Goal: Task Accomplishment & Management: Manage account settings

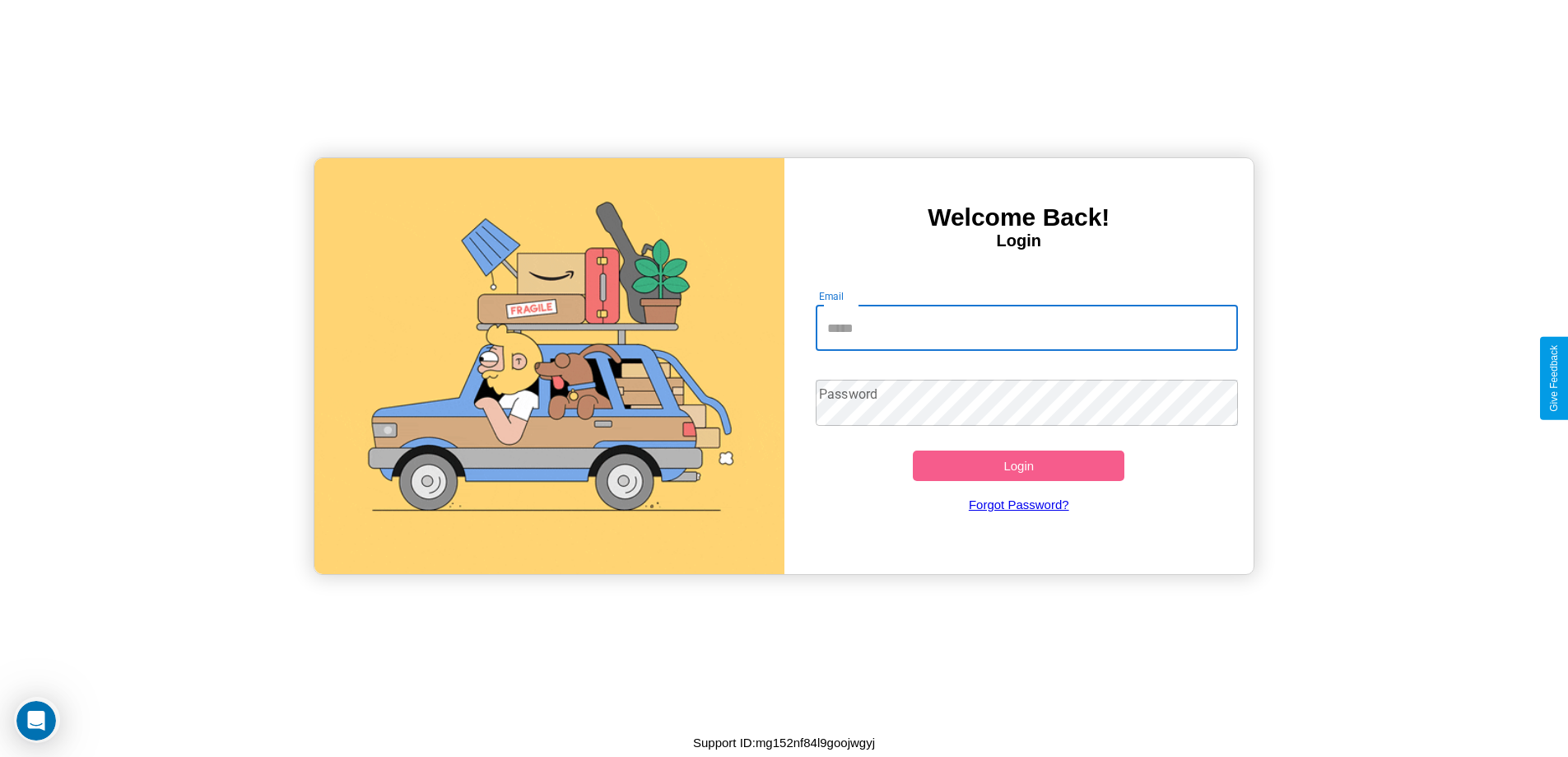
click at [1026, 328] on input "Email" at bounding box center [1026, 328] width 422 height 46
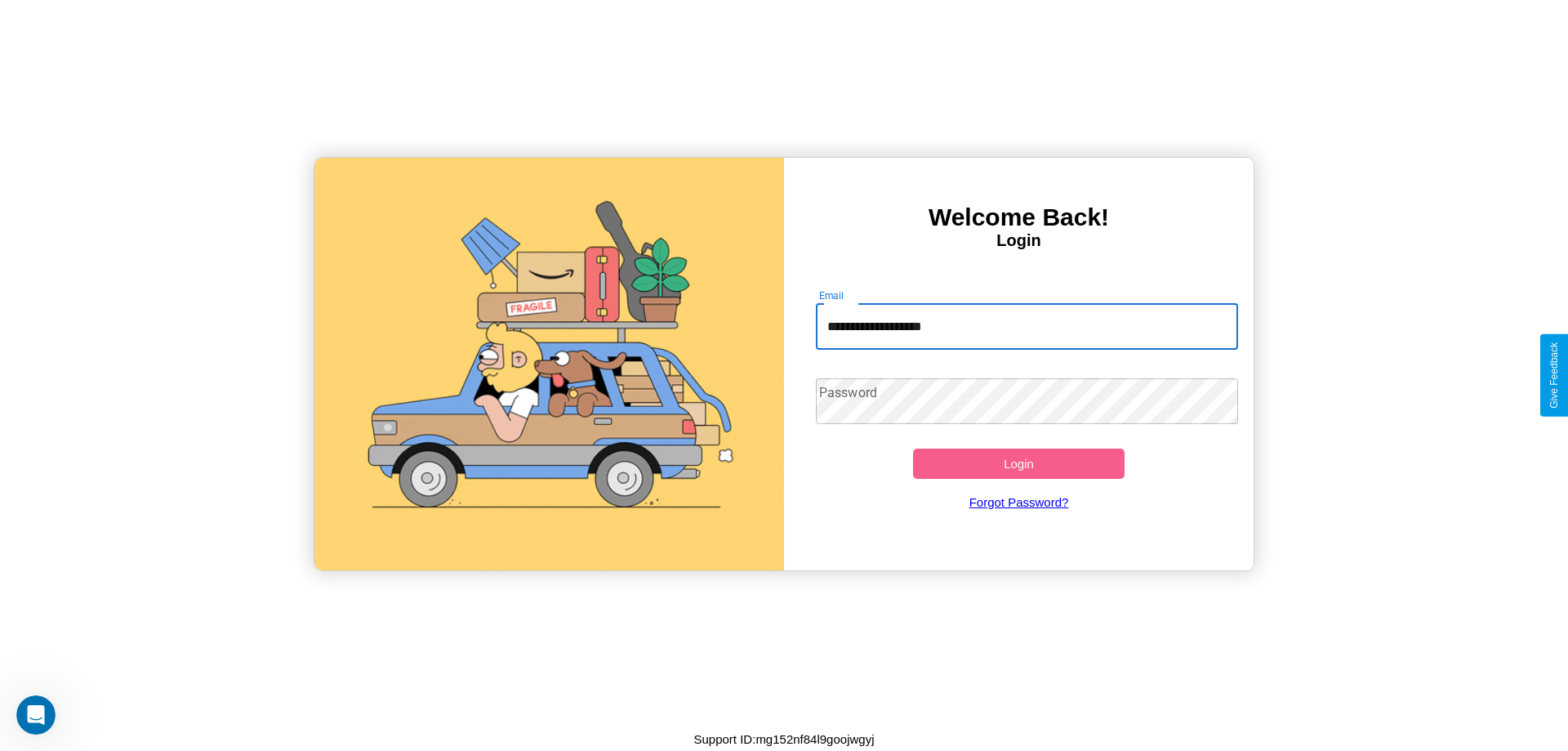
type input "**********"
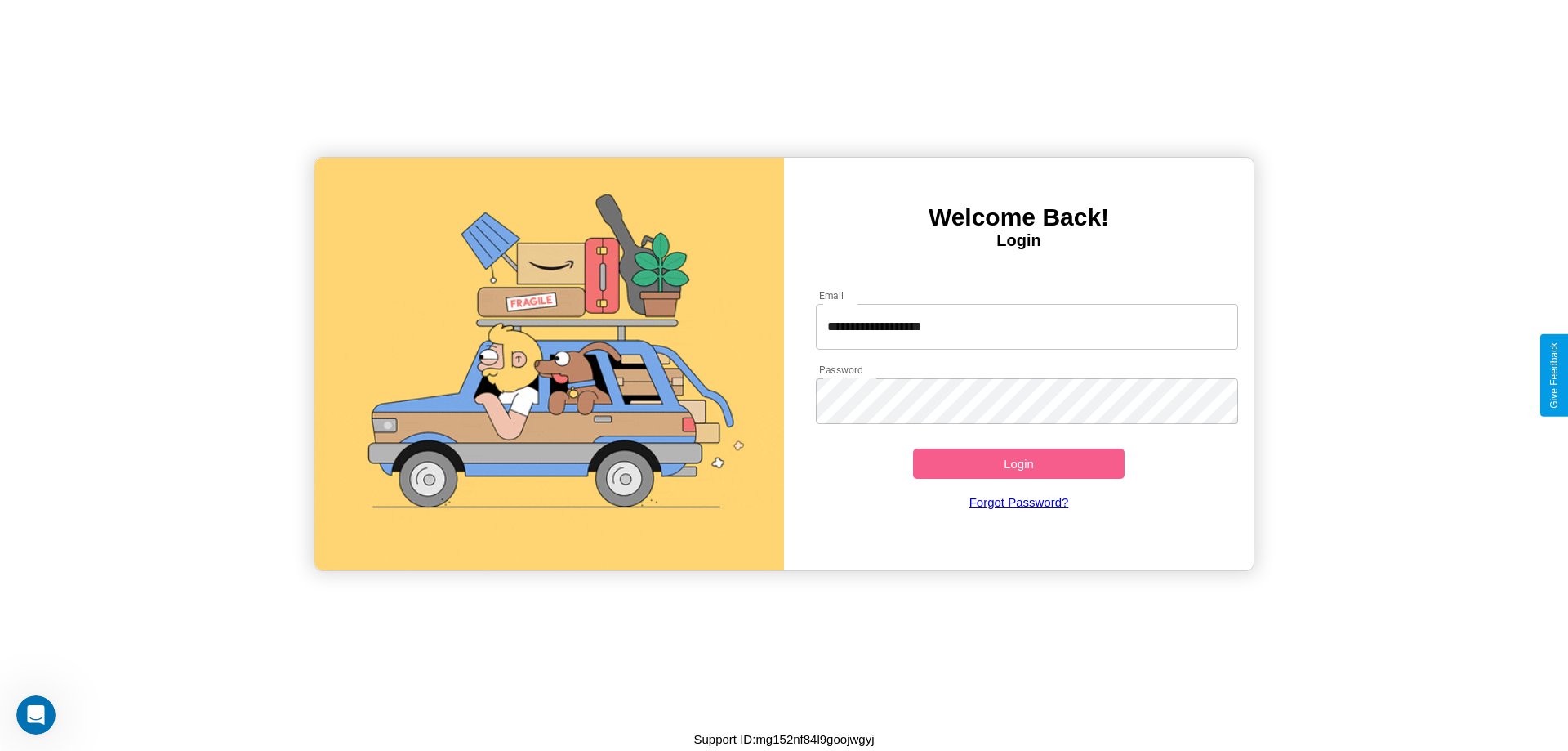
click at [1018, 464] on button "Login" at bounding box center [1018, 464] width 211 height 30
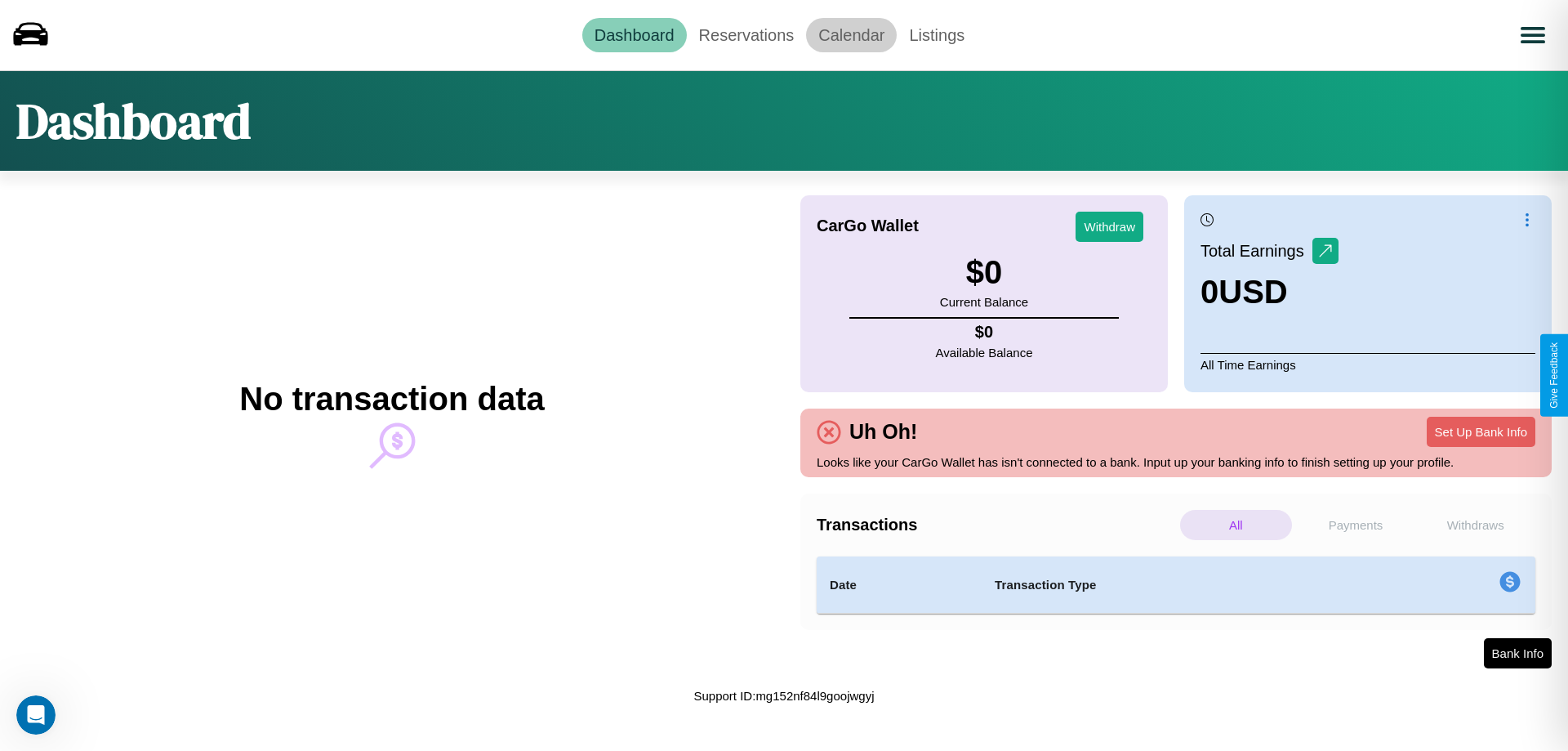
click at [851, 34] on link "Calendar" at bounding box center [851, 35] width 90 height 34
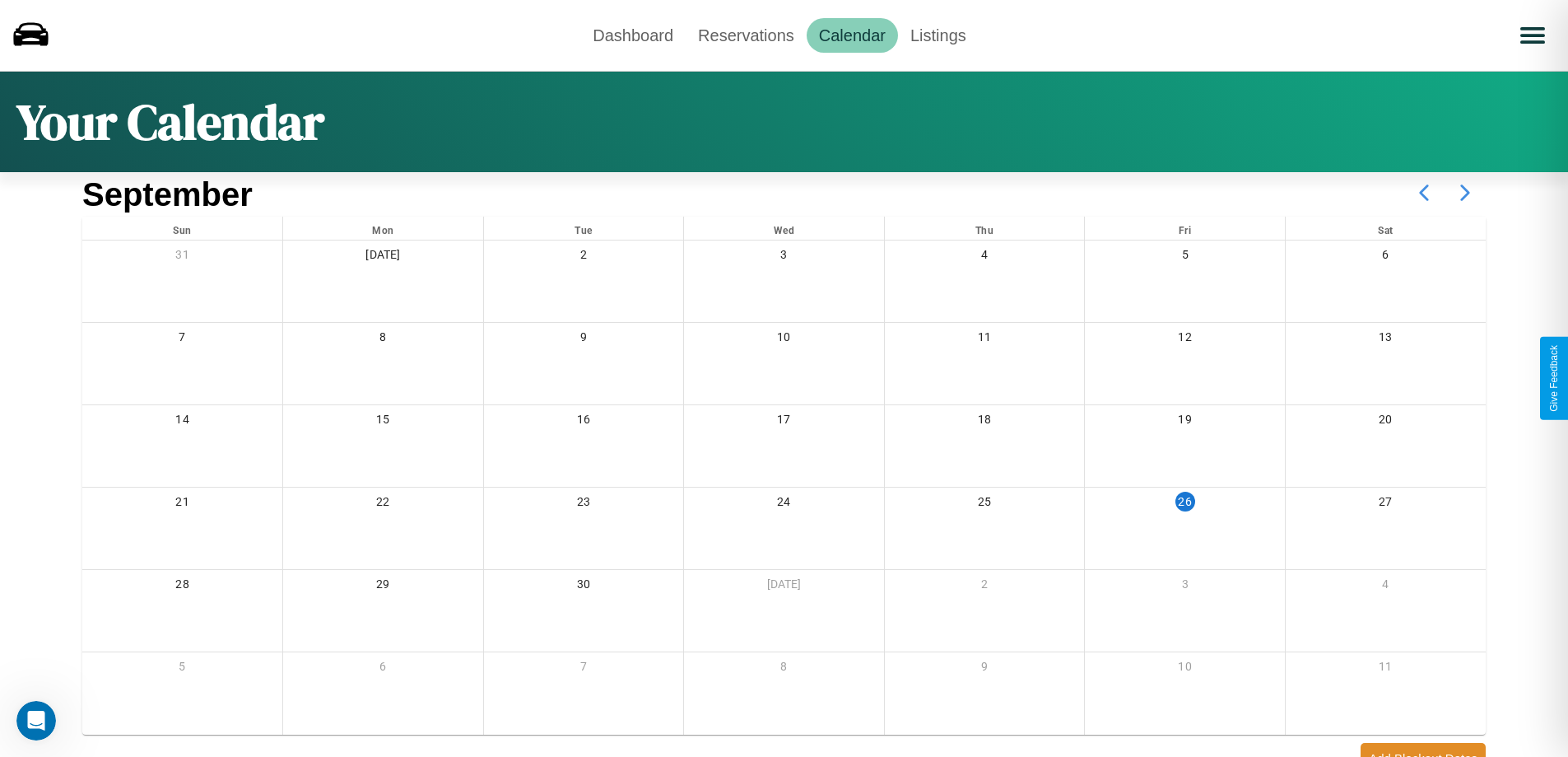
click at [1465, 193] on icon at bounding box center [1464, 192] width 41 height 41
click at [746, 35] on link "Reservations" at bounding box center [746, 35] width 121 height 35
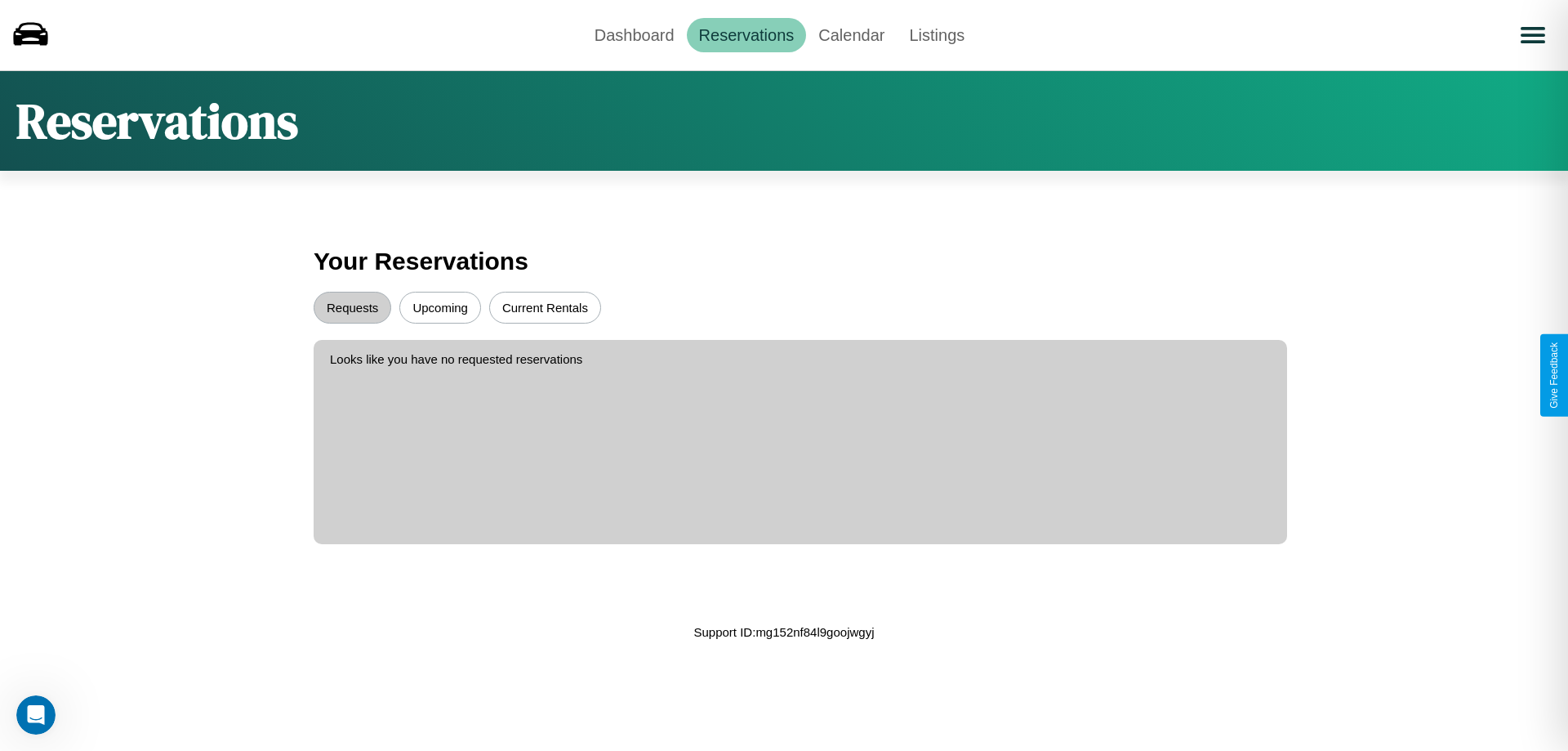
click at [441, 307] on button "Upcoming" at bounding box center [441, 306] width 82 height 31
click at [352, 307] on button "Requests" at bounding box center [353, 306] width 78 height 31
